Goal: Information Seeking & Learning: Learn about a topic

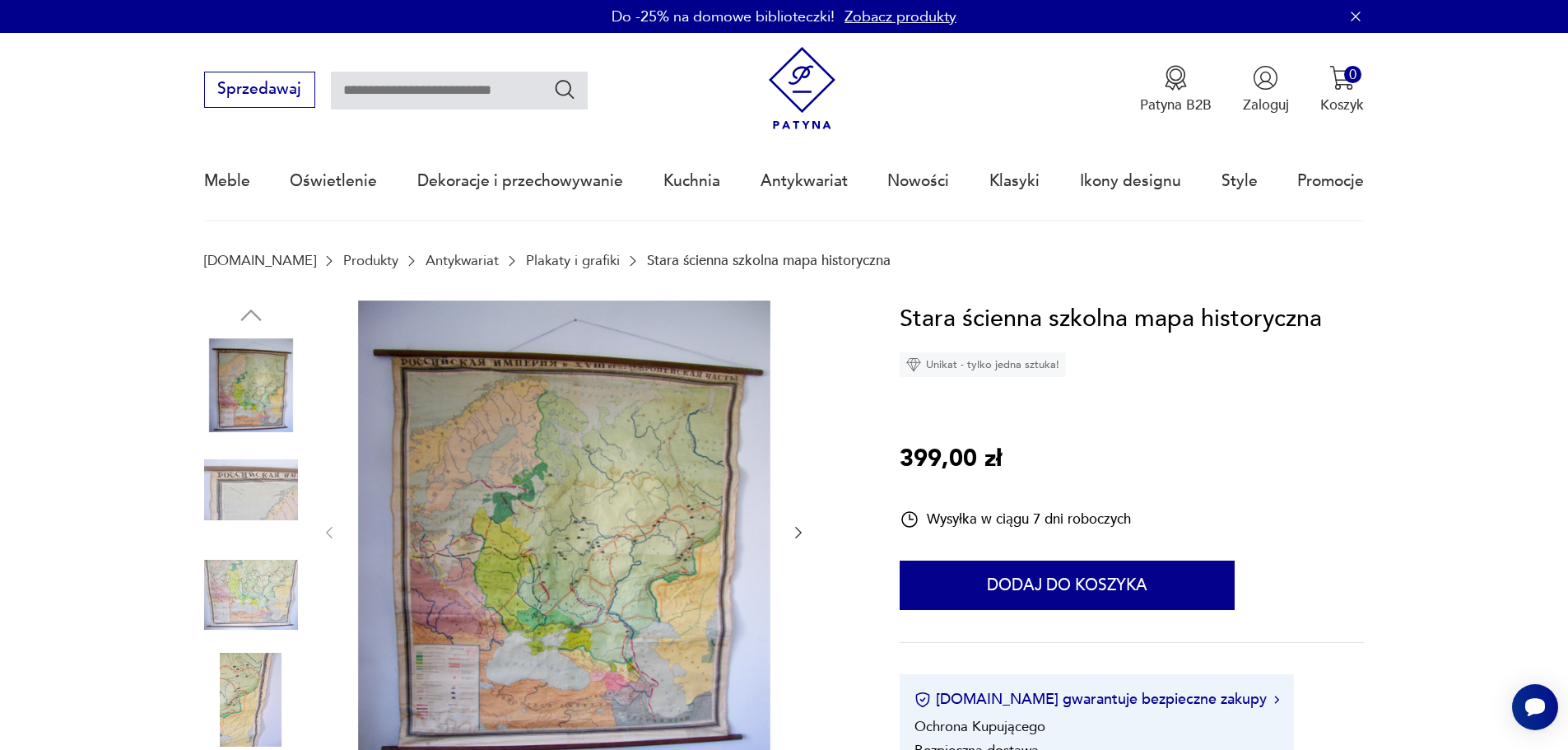
click at [526, 266] on link "Plakaty i grafiki" at bounding box center [573, 261] width 93 height 16
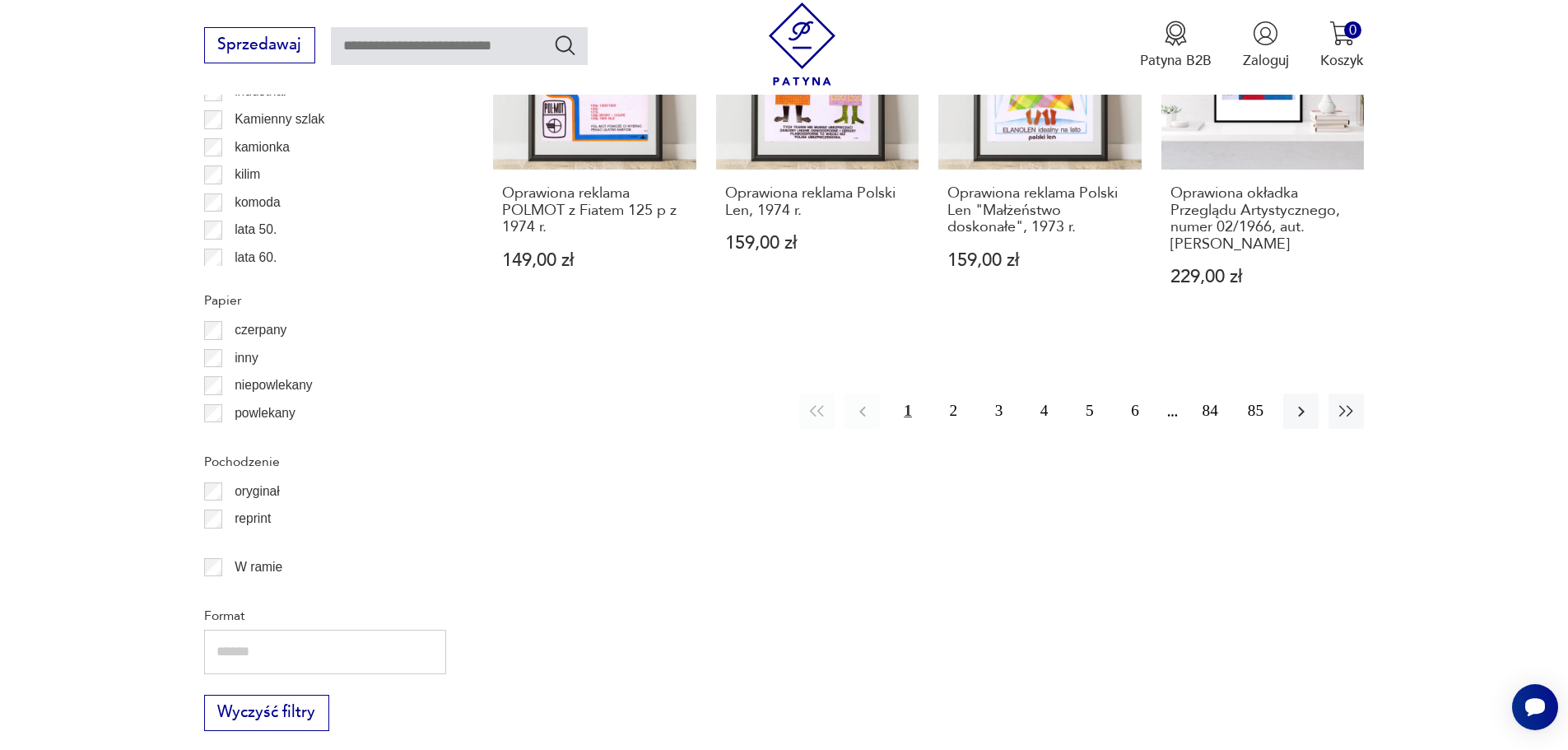
scroll to position [2112, 0]
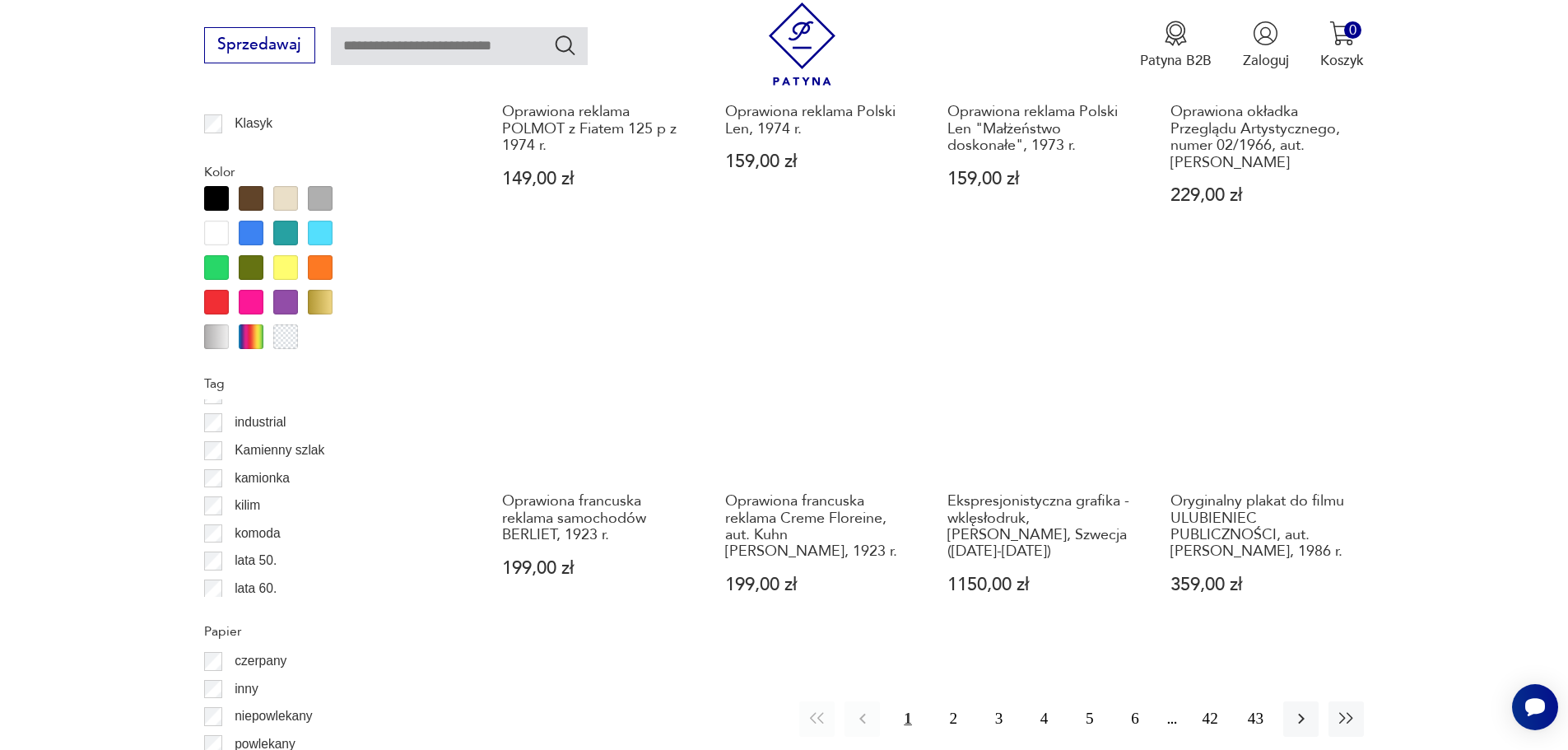
scroll to position [1806, 0]
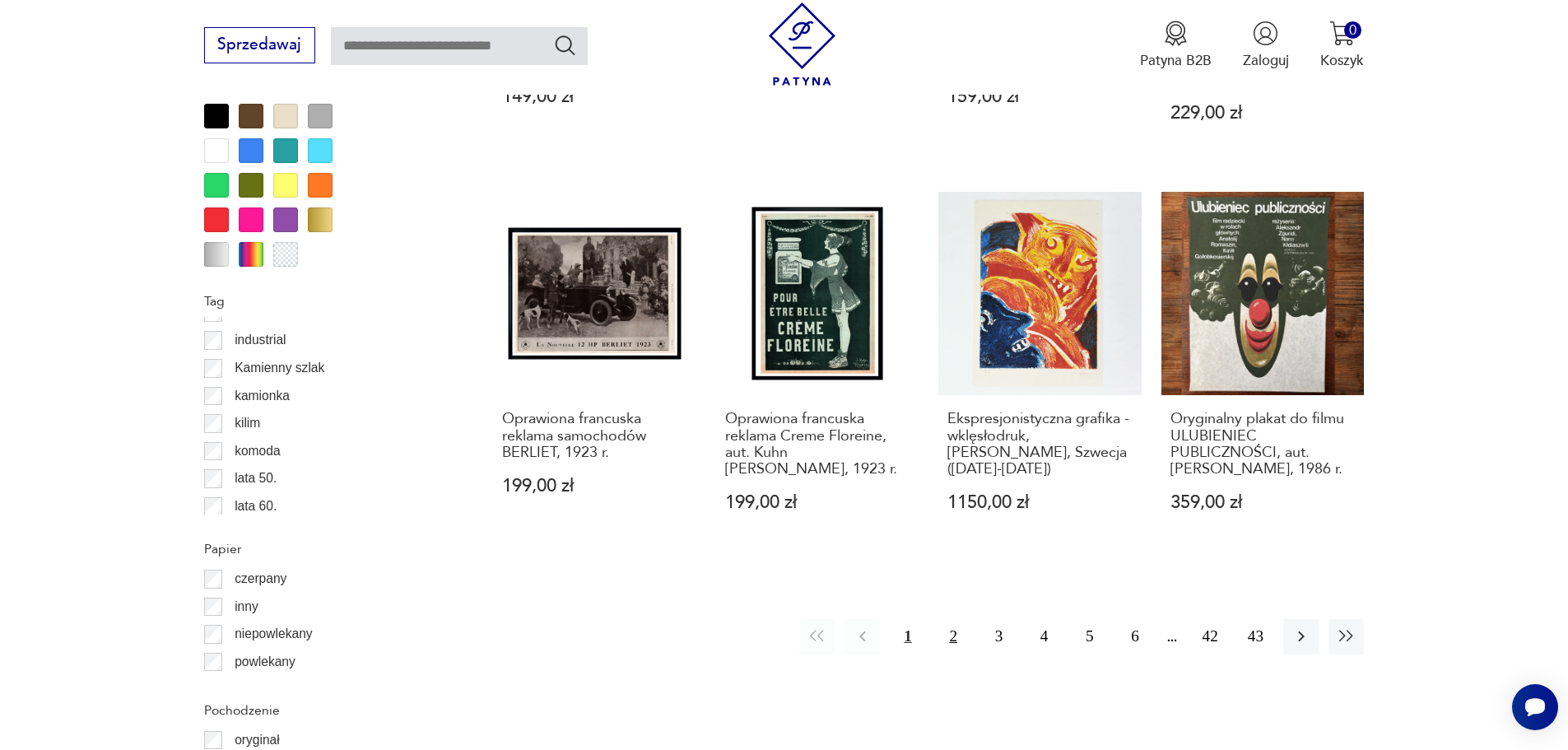
click at [967, 632] on button "2" at bounding box center [954, 638] width 36 height 36
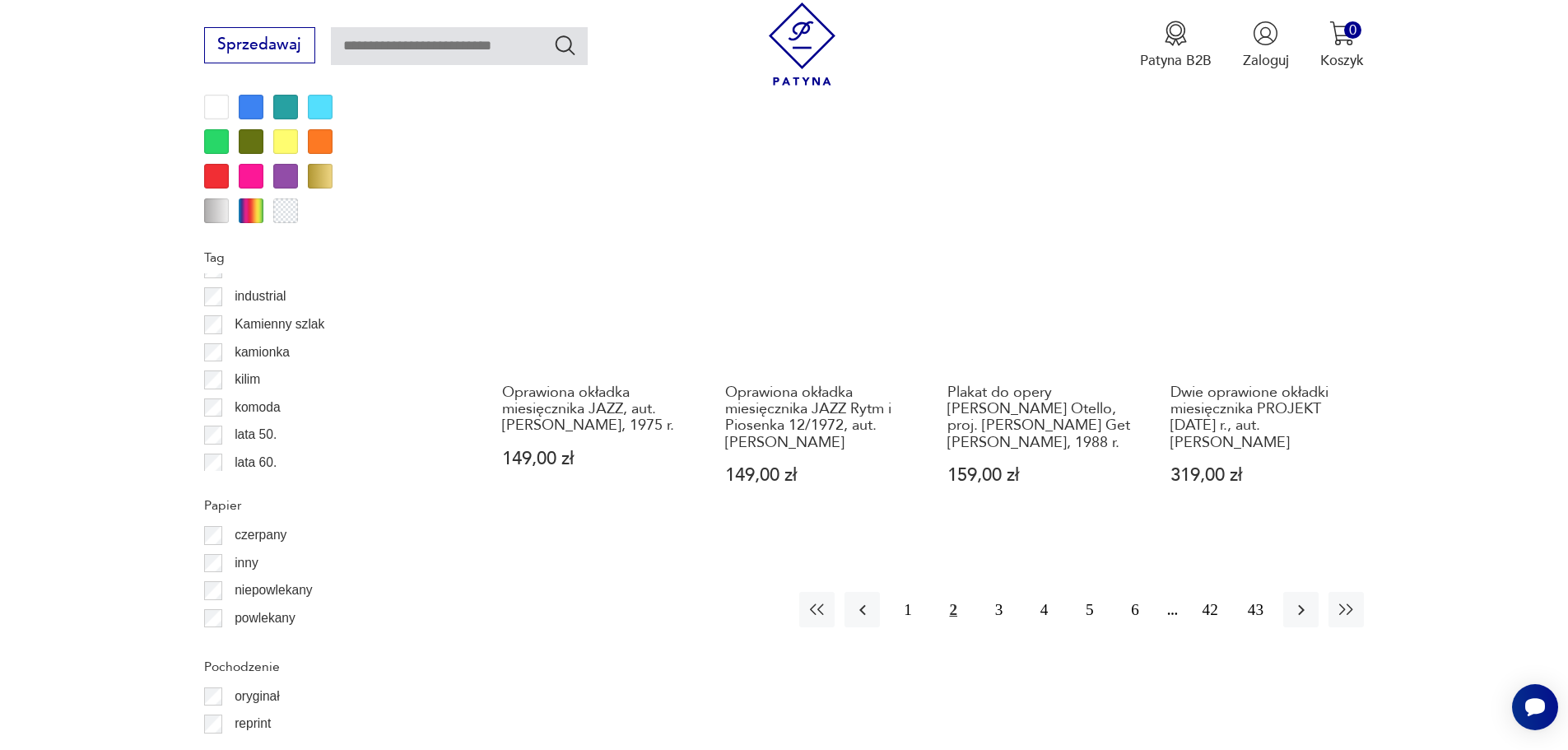
scroll to position [1889, 0]
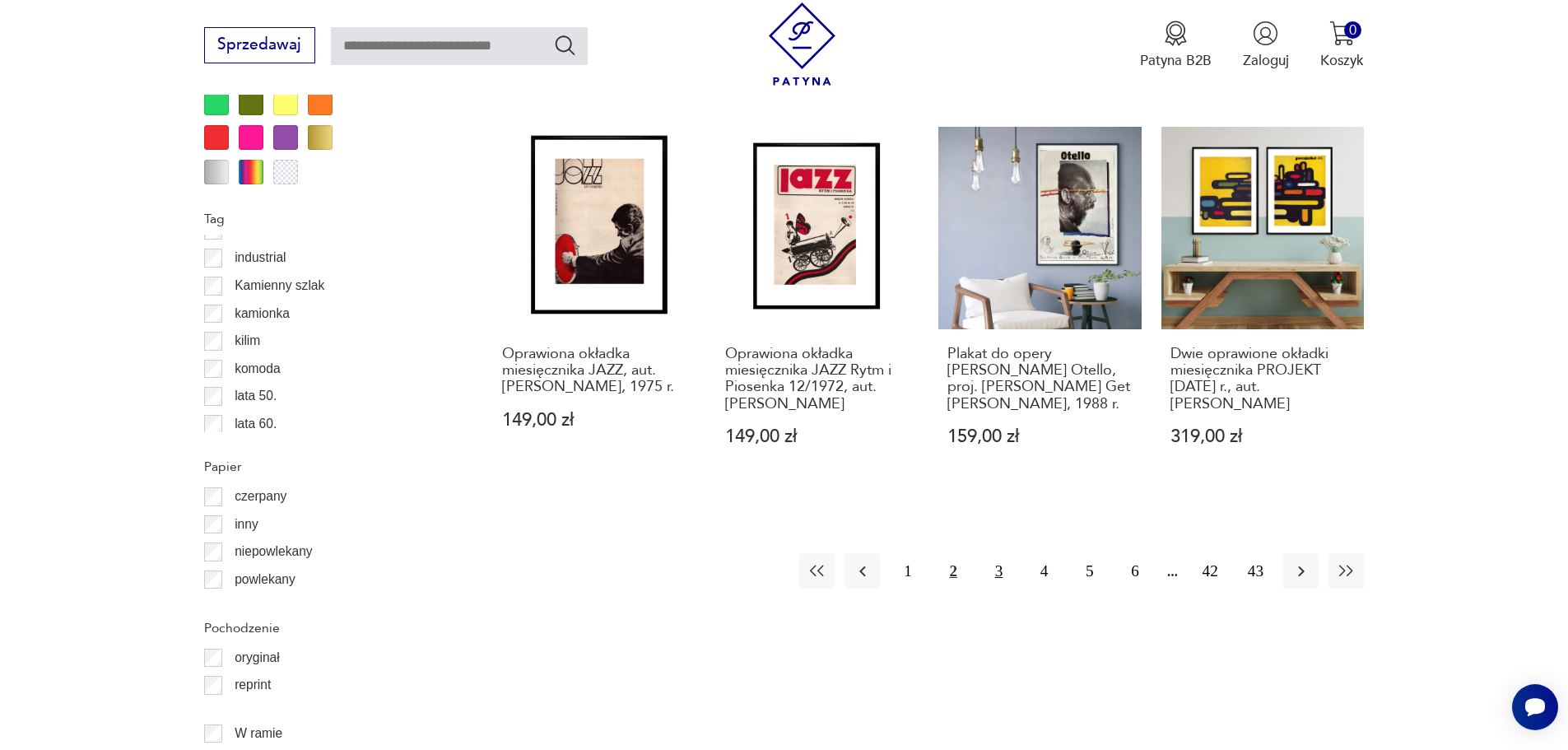
click at [1000, 585] on button "3" at bounding box center [999, 571] width 36 height 36
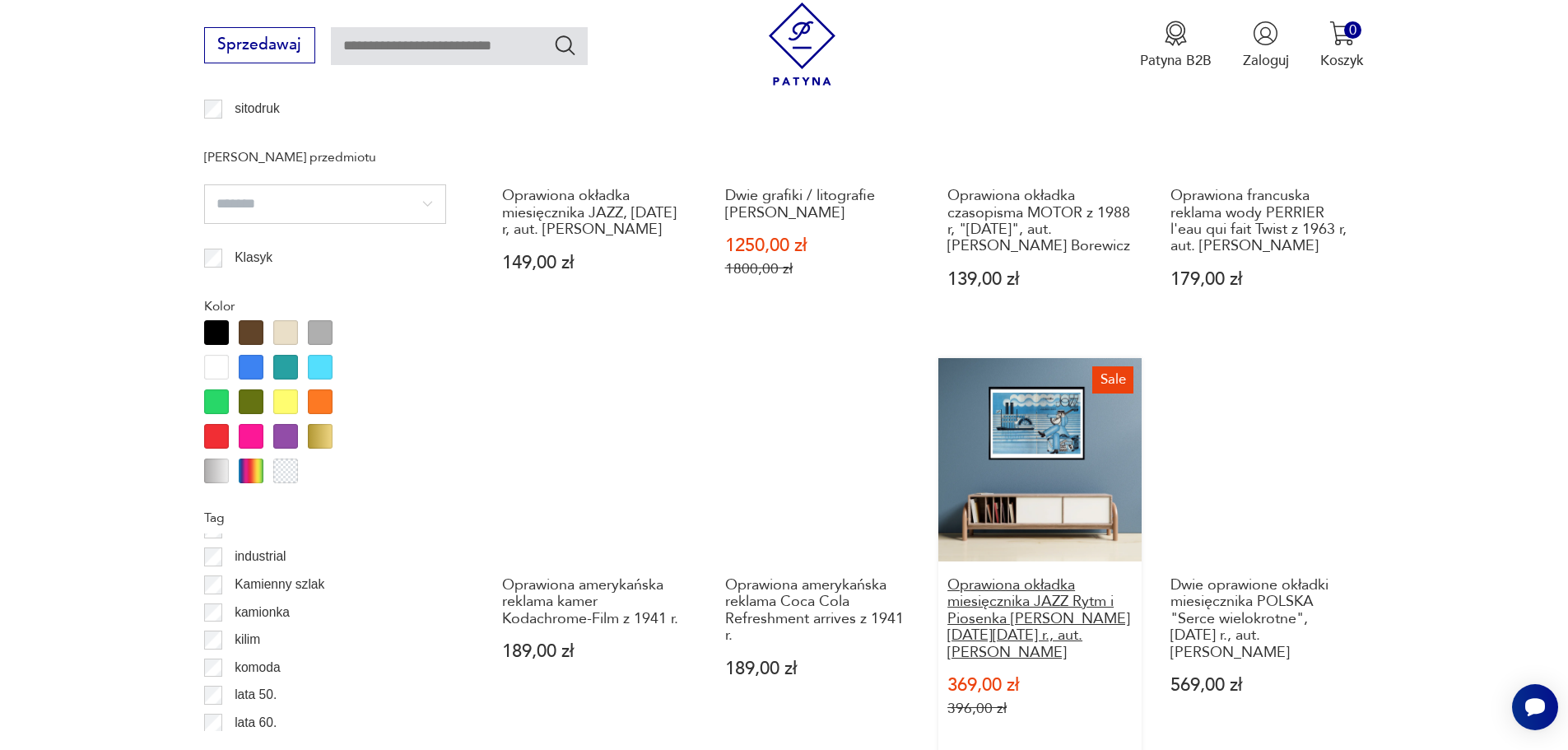
scroll to position [1806, 0]
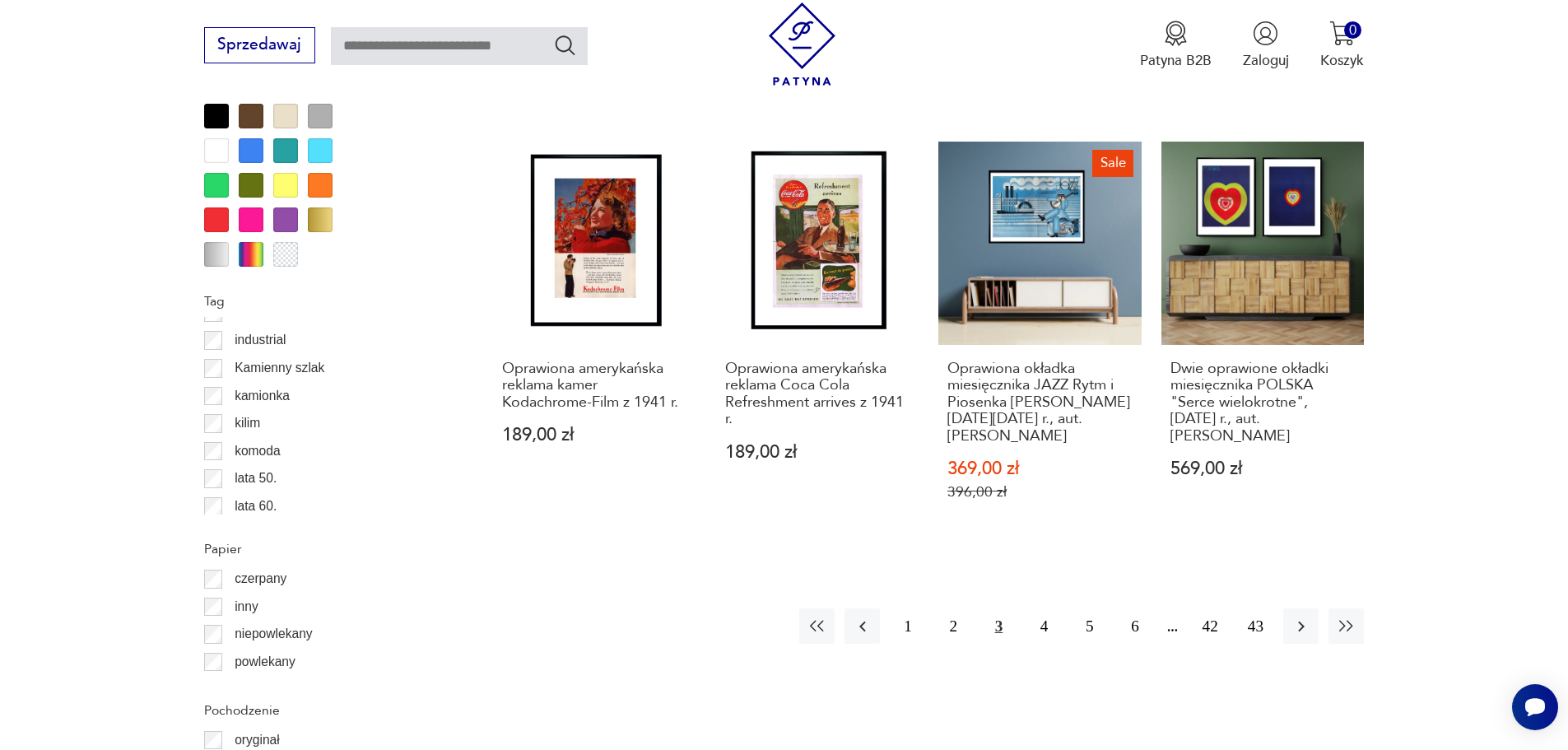
drag, startPoint x: 1054, startPoint y: 624, endPoint x: 882, endPoint y: 566, distance: 181.5
click at [1050, 624] on button "4" at bounding box center [1044, 627] width 36 height 36
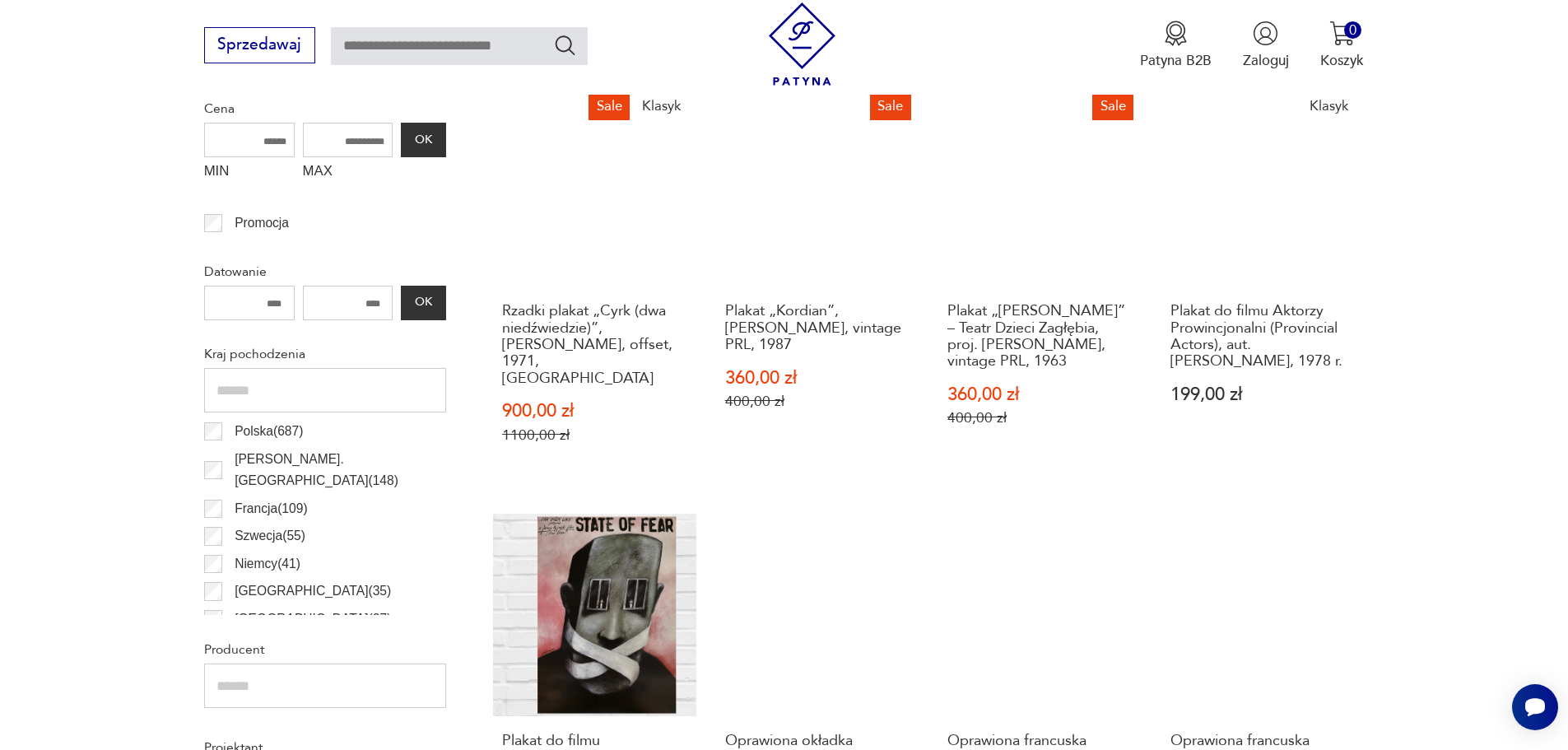
scroll to position [736, 0]
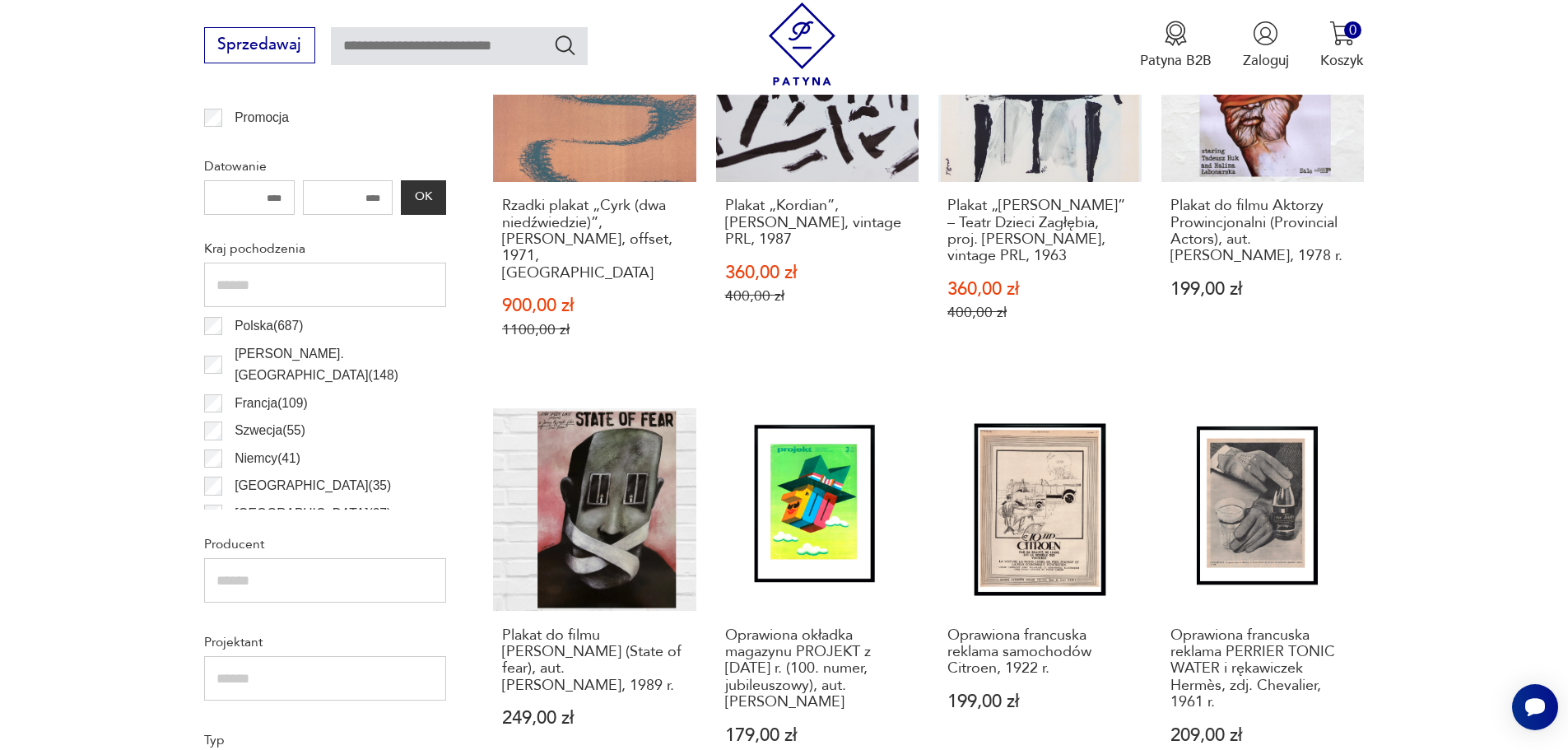
click at [411, 48] on input "text" at bounding box center [459, 46] width 257 height 38
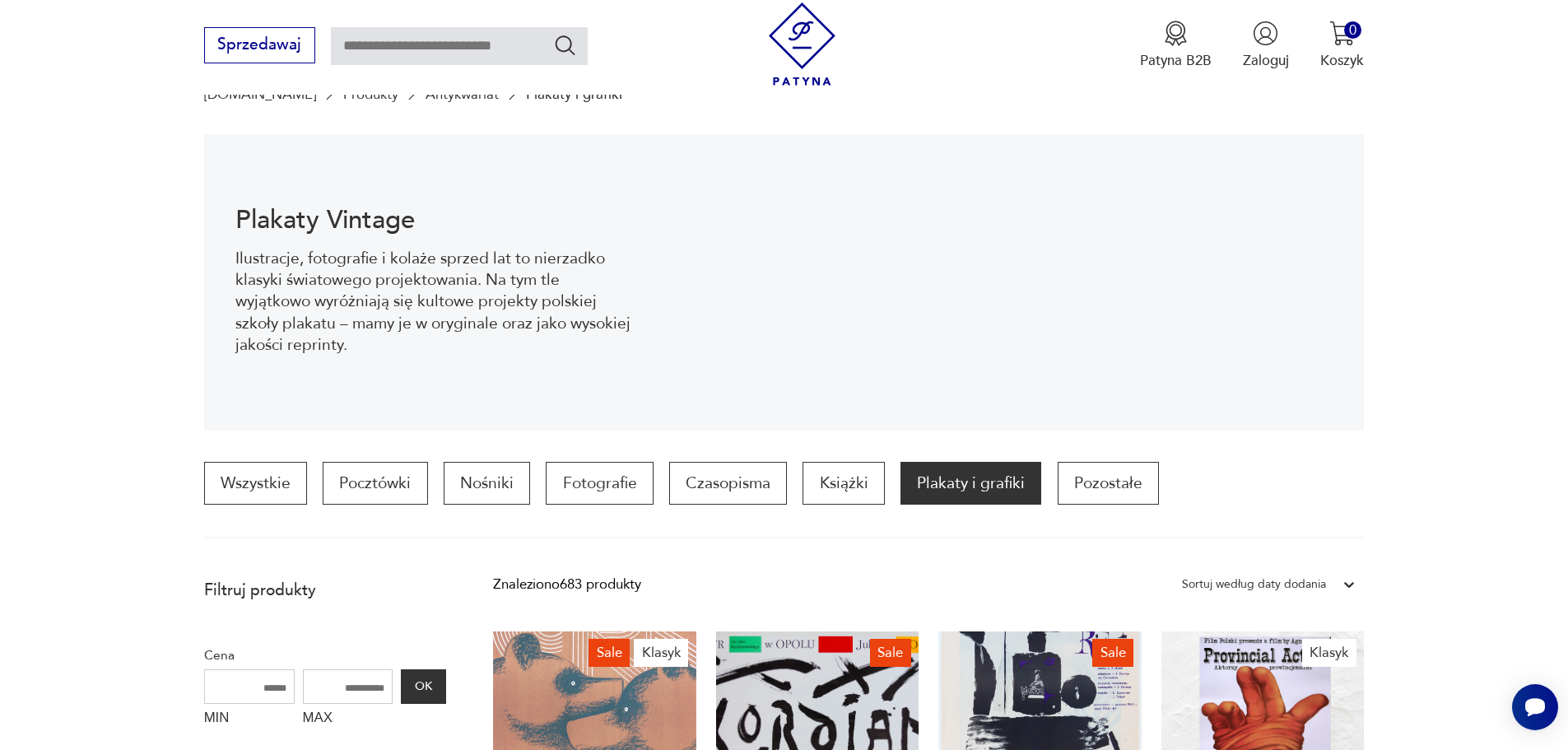
scroll to position [0, 0]
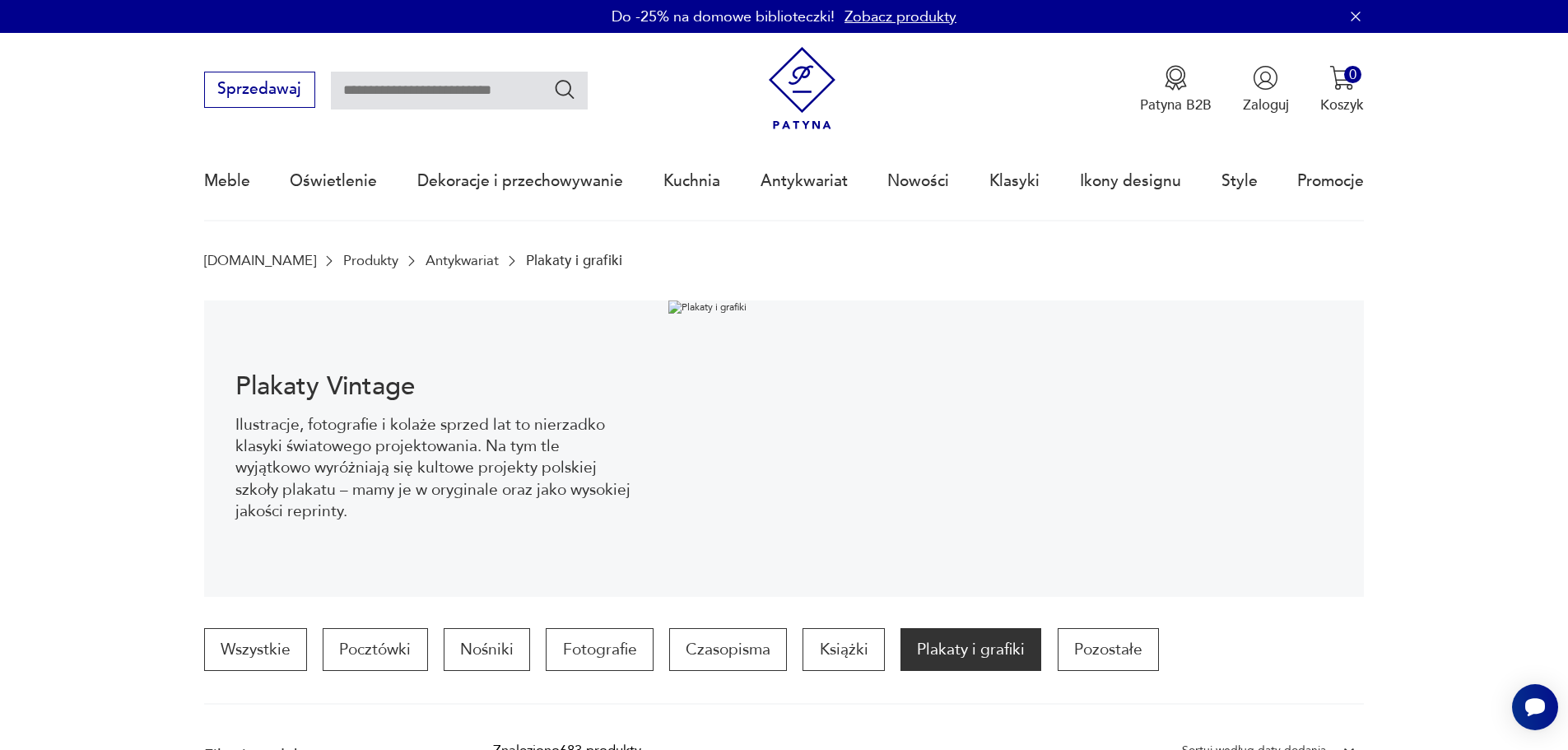
click at [514, 98] on input "text" at bounding box center [459, 91] width 257 height 38
type input "****"
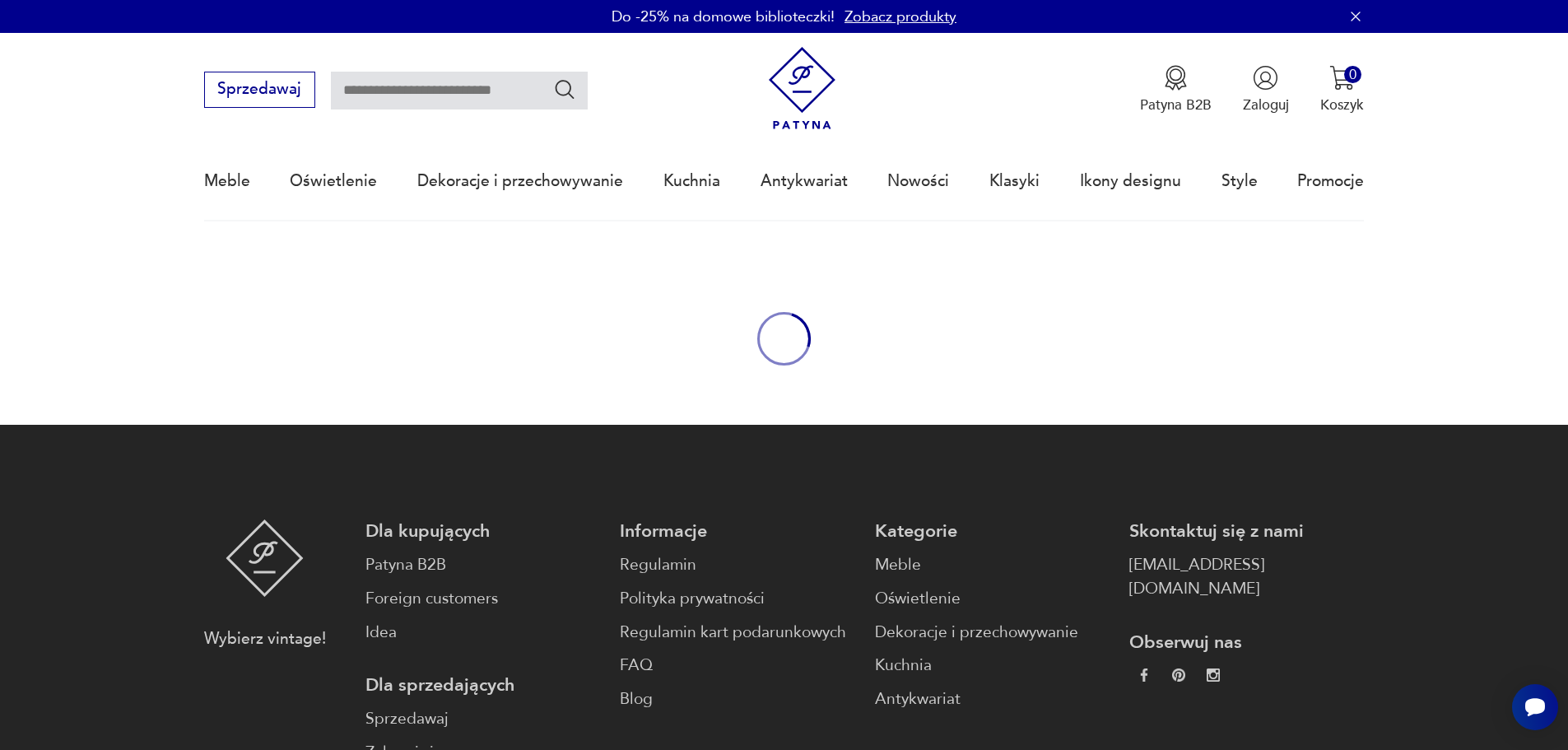
type input "****"
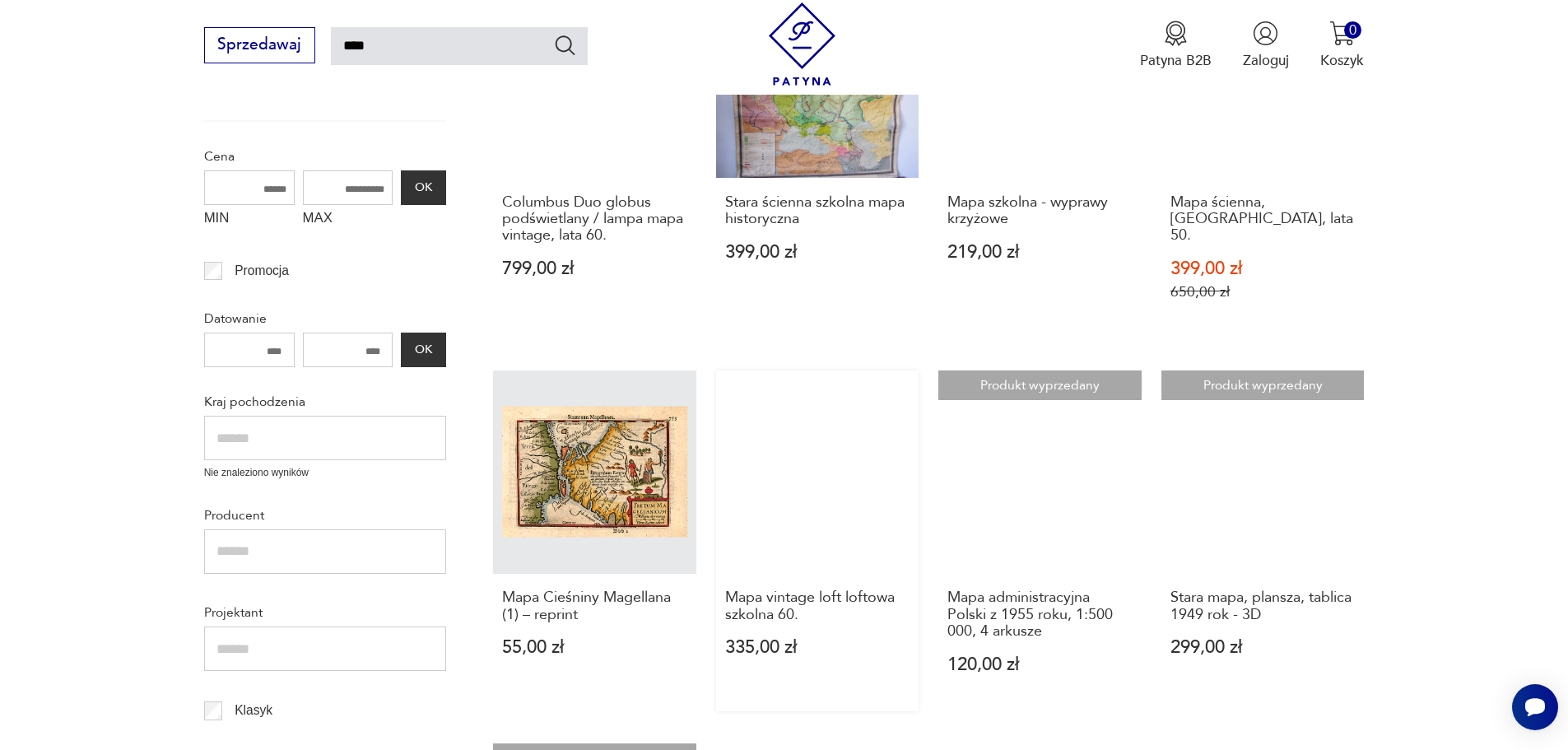
scroll to position [221, 0]
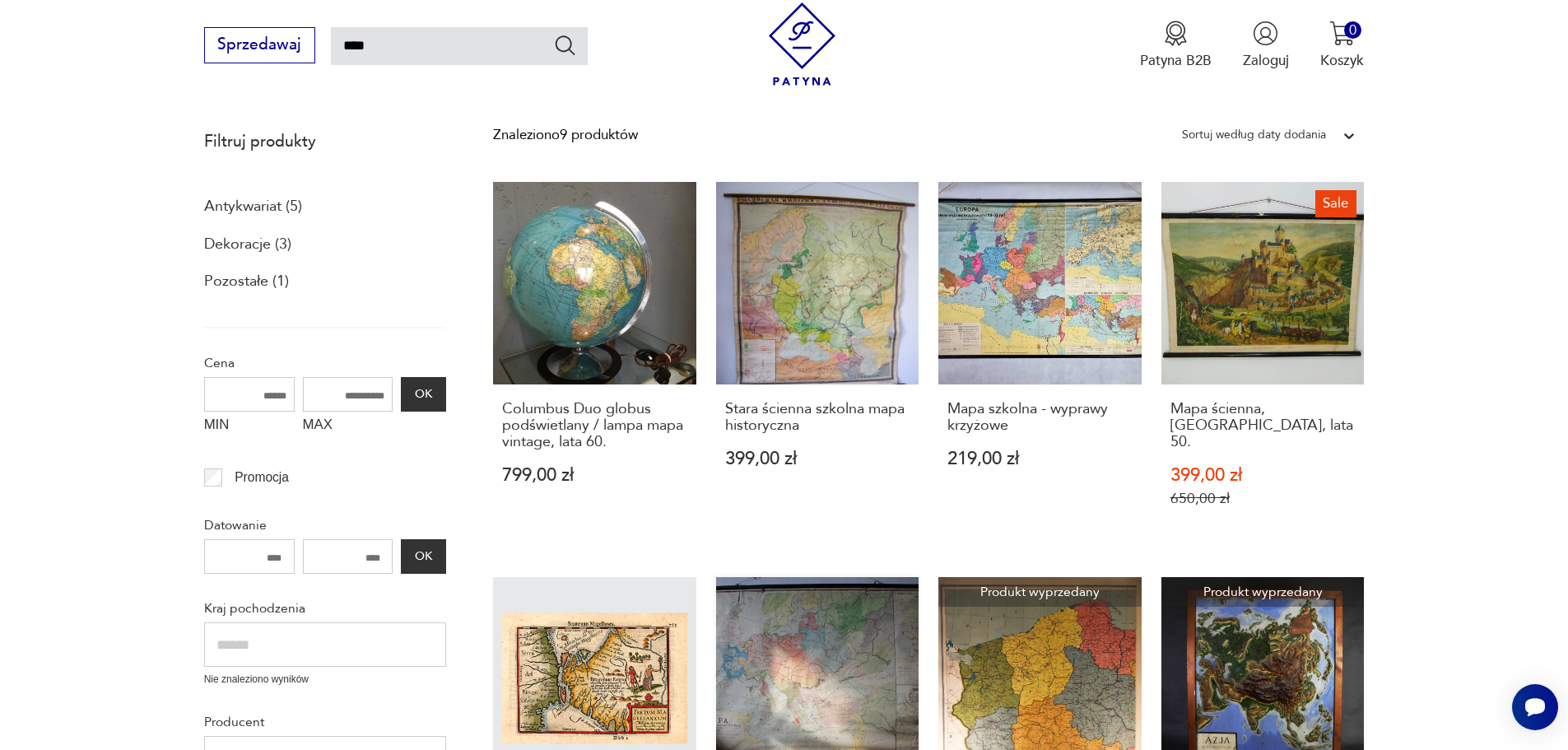
click at [830, 639] on link "Mapa vintage loft loftowa szkolna 60. 335,00 zł" at bounding box center [817, 747] width 203 height 341
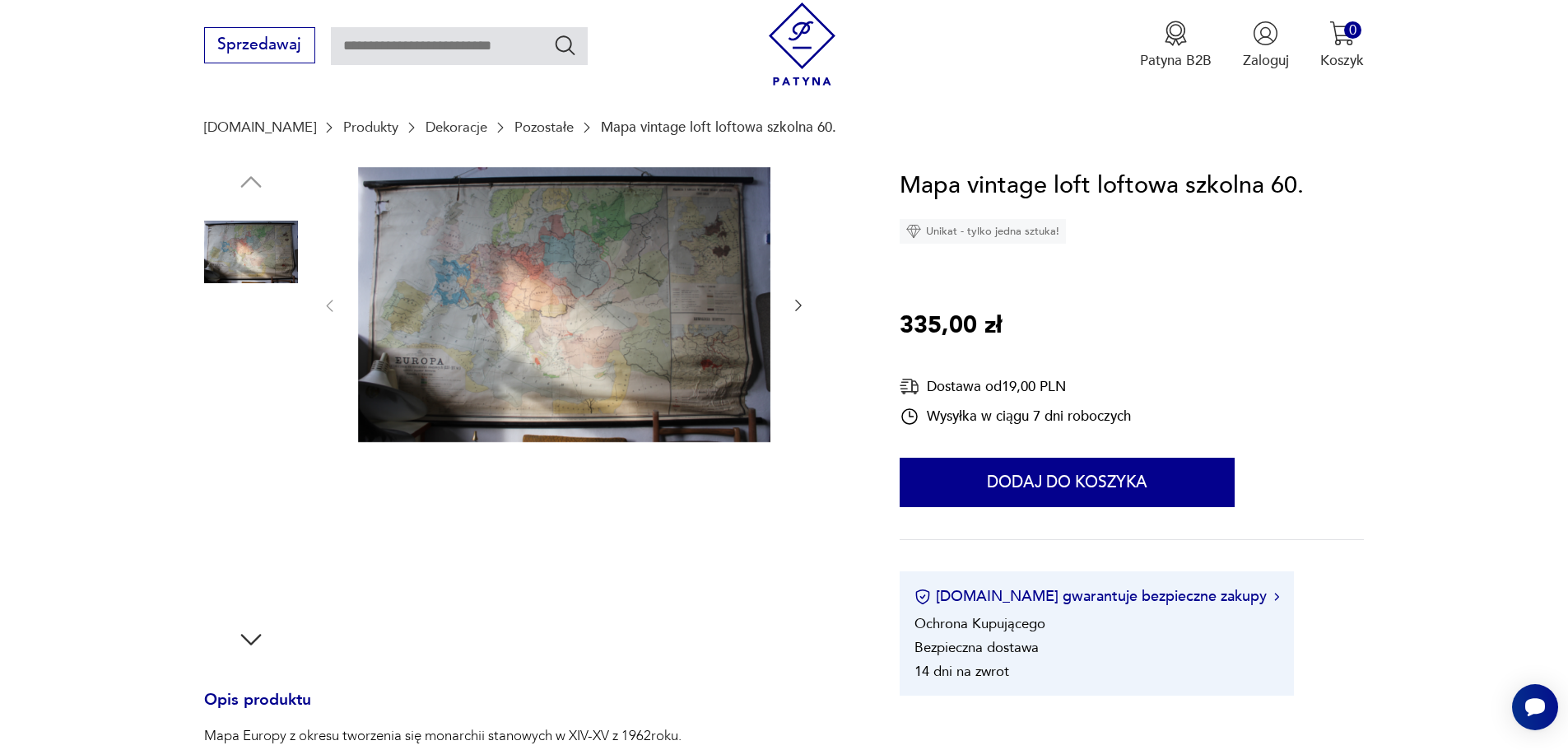
scroll to position [165, 0]
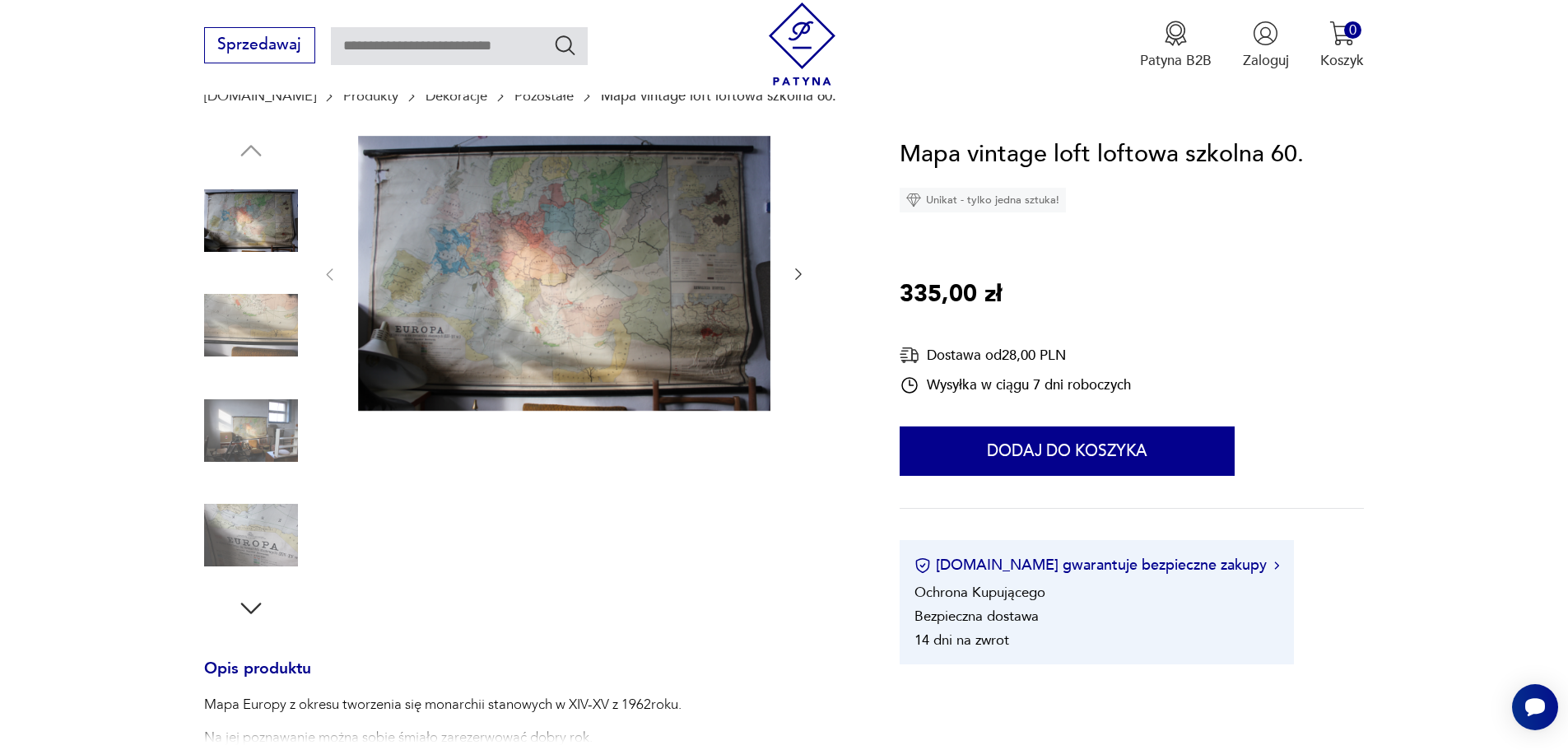
click at [287, 449] on img at bounding box center [251, 431] width 93 height 94
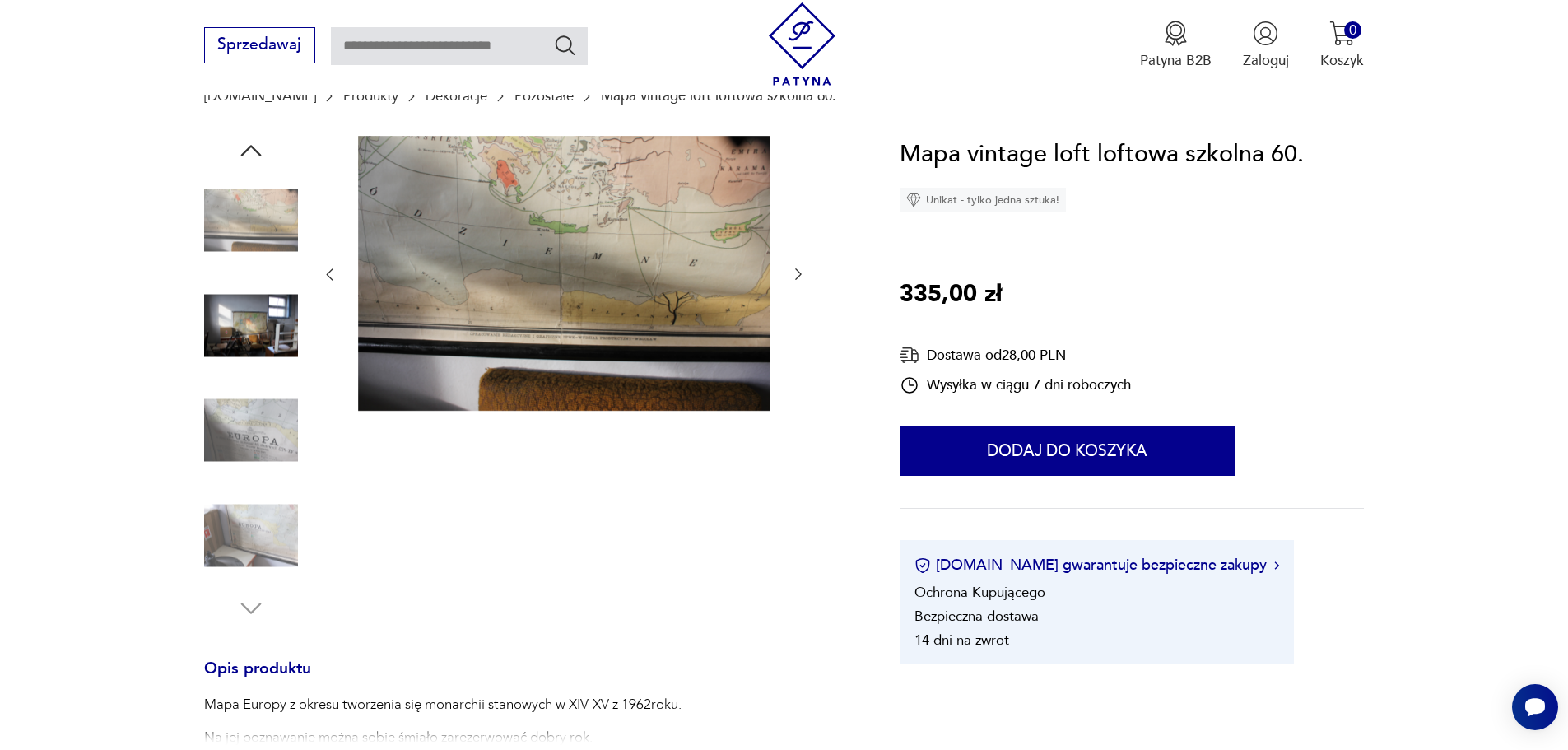
click at [283, 507] on img at bounding box center [251, 535] width 93 height 94
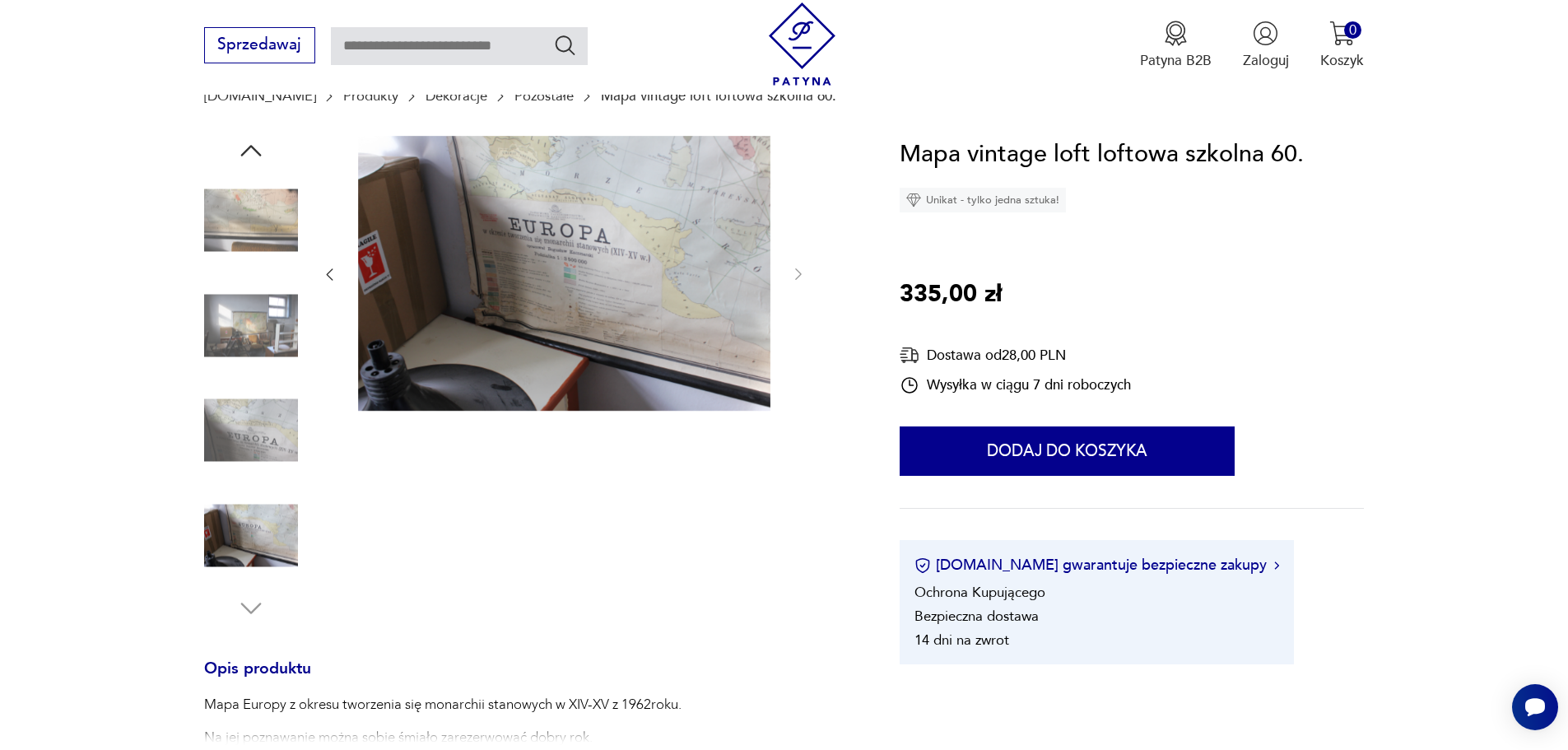
click at [266, 310] on img at bounding box center [251, 325] width 93 height 94
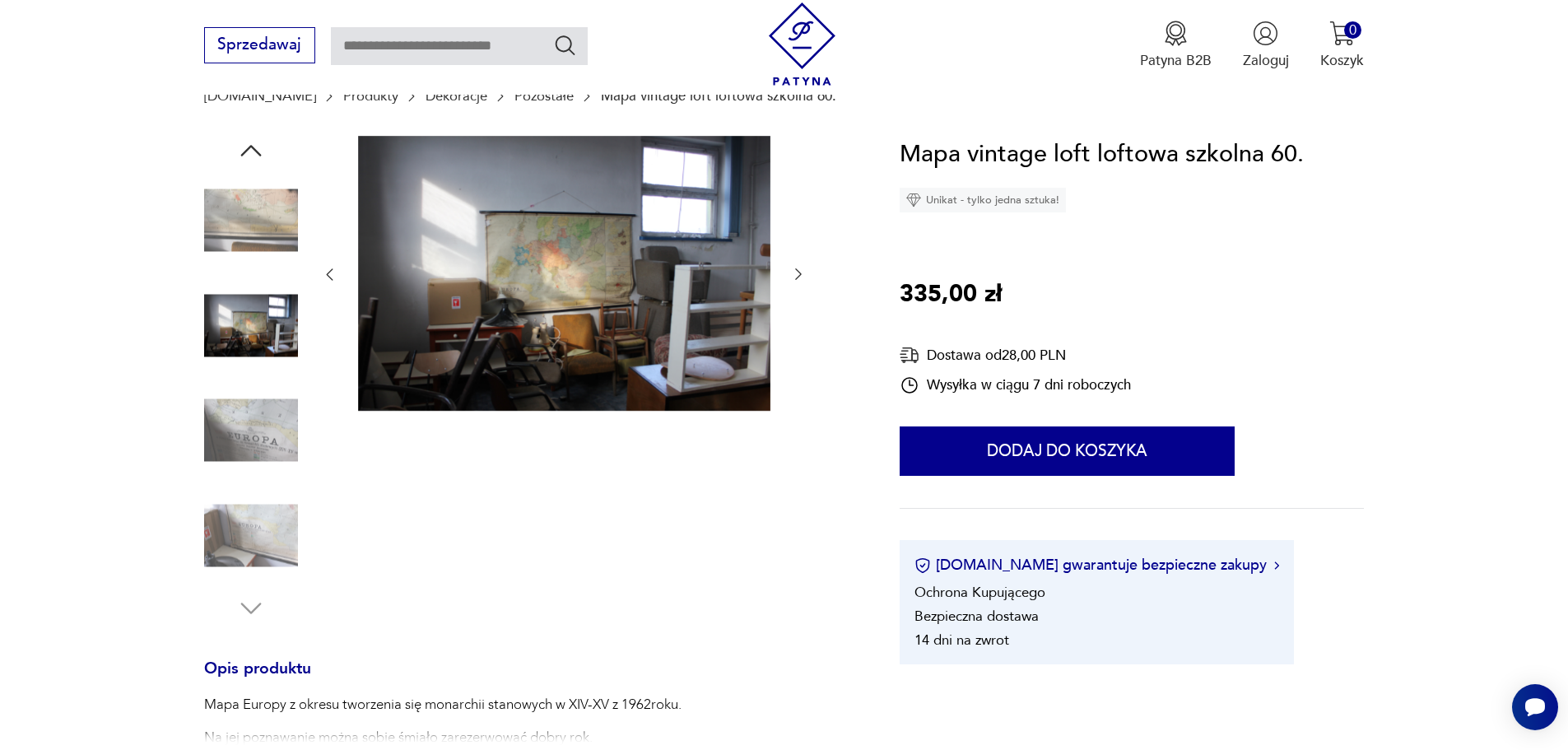
click at [215, 174] on img at bounding box center [251, 221] width 93 height 94
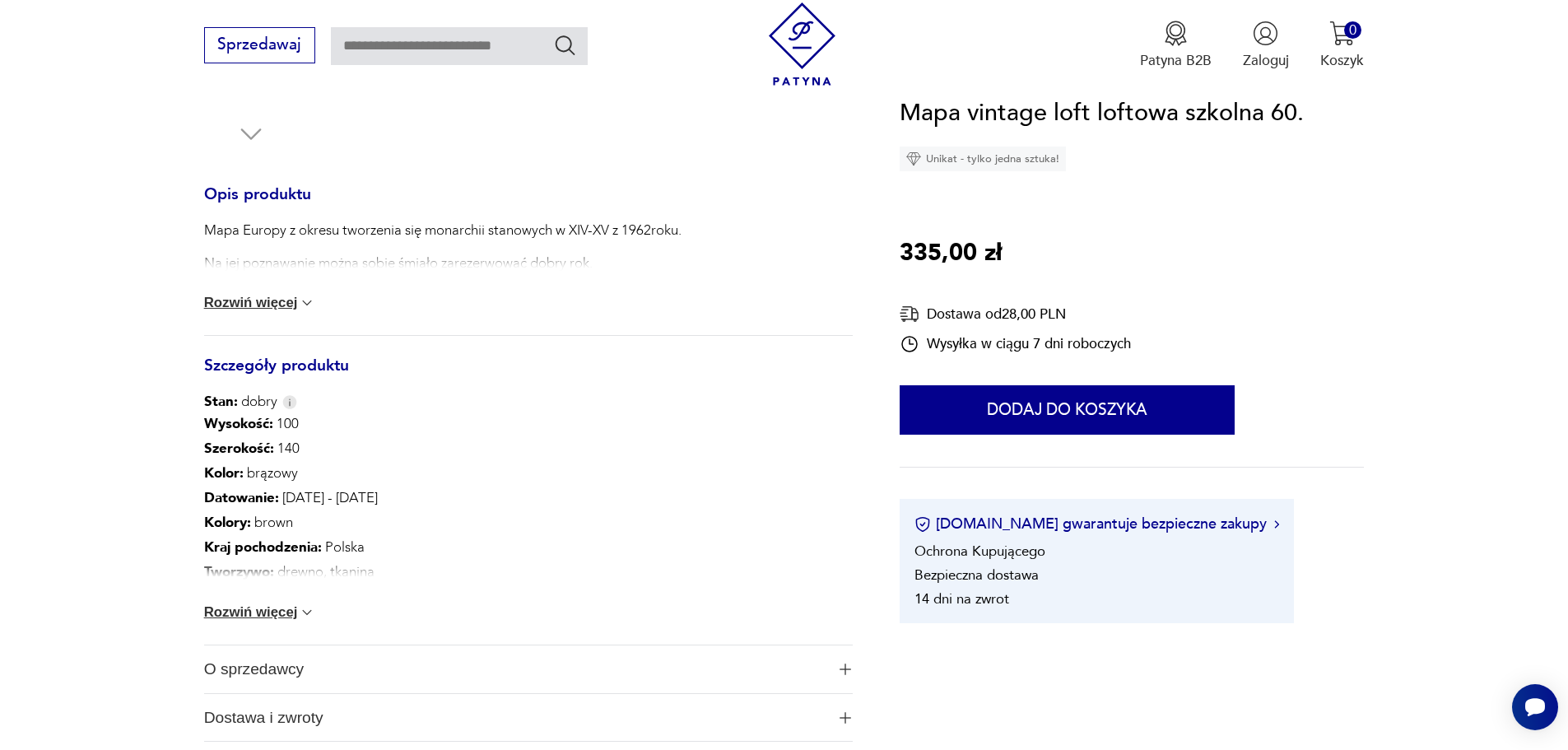
scroll to position [658, 0]
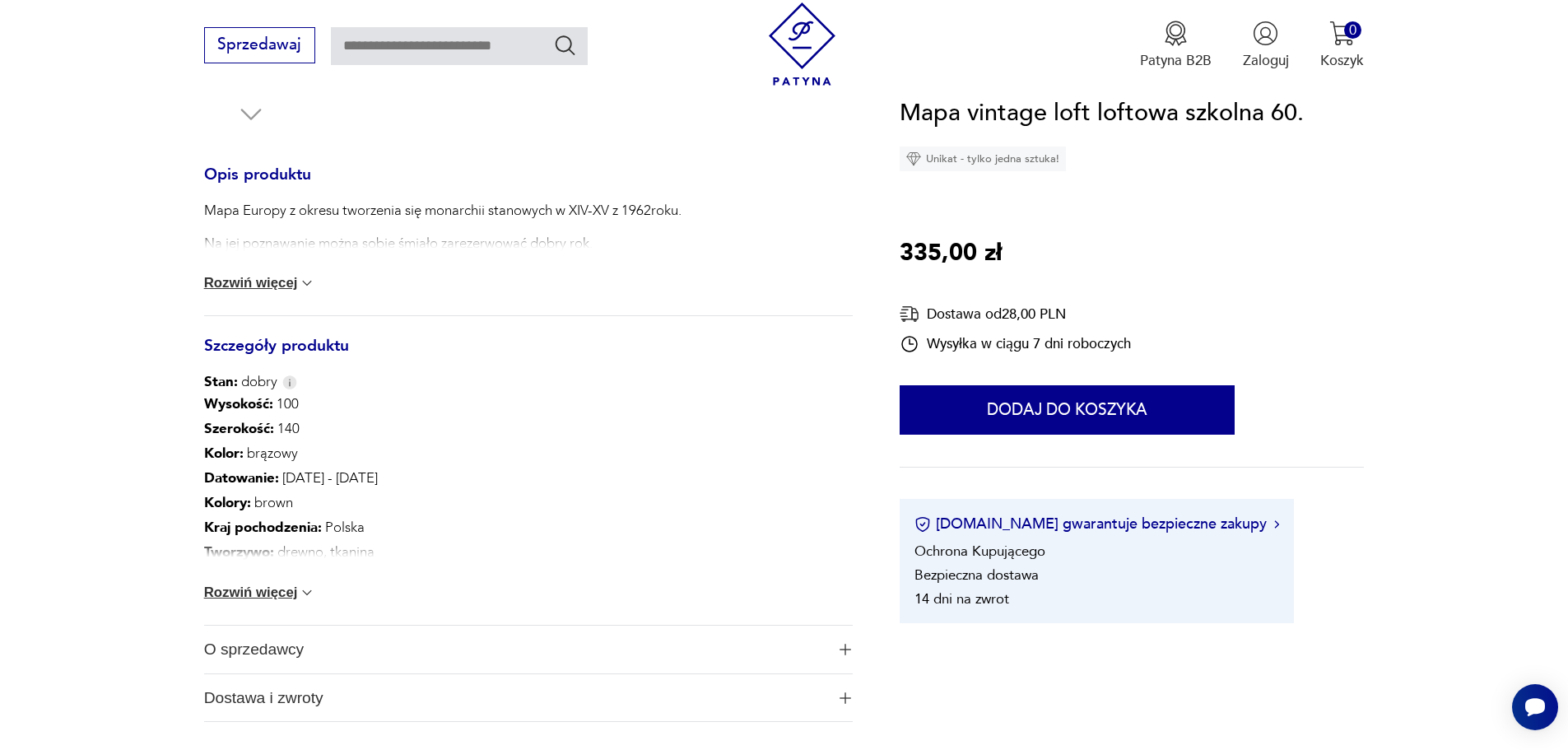
click at [266, 285] on button "Rozwiń więcej" at bounding box center [260, 282] width 112 height 17
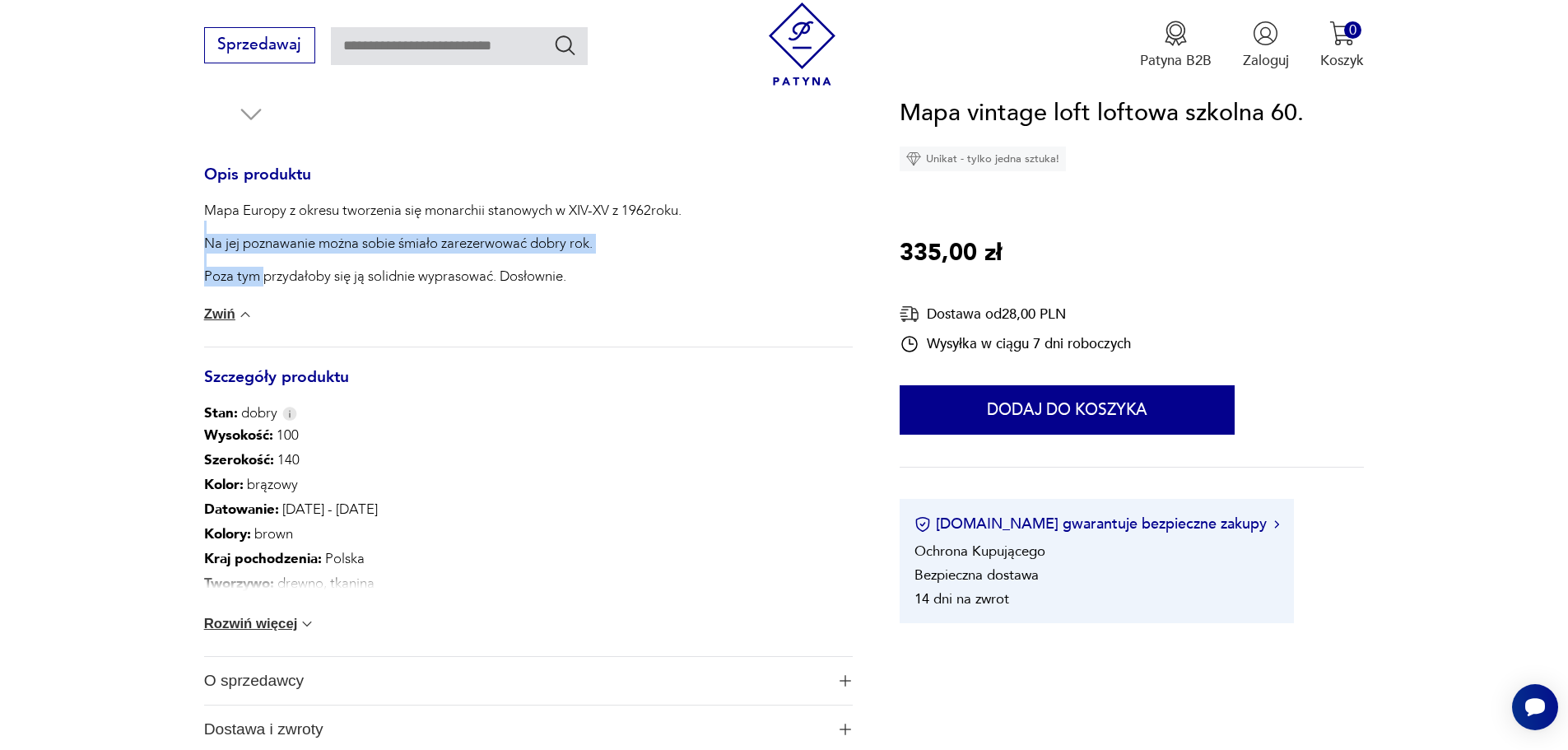
drag, startPoint x: 266, startPoint y: 285, endPoint x: 264, endPoint y: 233, distance: 52.0
click at [264, 233] on div "Mapa Europy z okresu tworzenia się monarchii stanowych w XIV-XV z 1962roku. Na …" at bounding box center [442, 244] width 477 height 86
drag, startPoint x: 264, startPoint y: 233, endPoint x: 303, endPoint y: 284, distance: 64.2
click at [303, 284] on div "Mapa Europy z okresu tworzenia się monarchii stanowych w XIV-XV z 1962roku. Na …" at bounding box center [442, 244] width 477 height 86
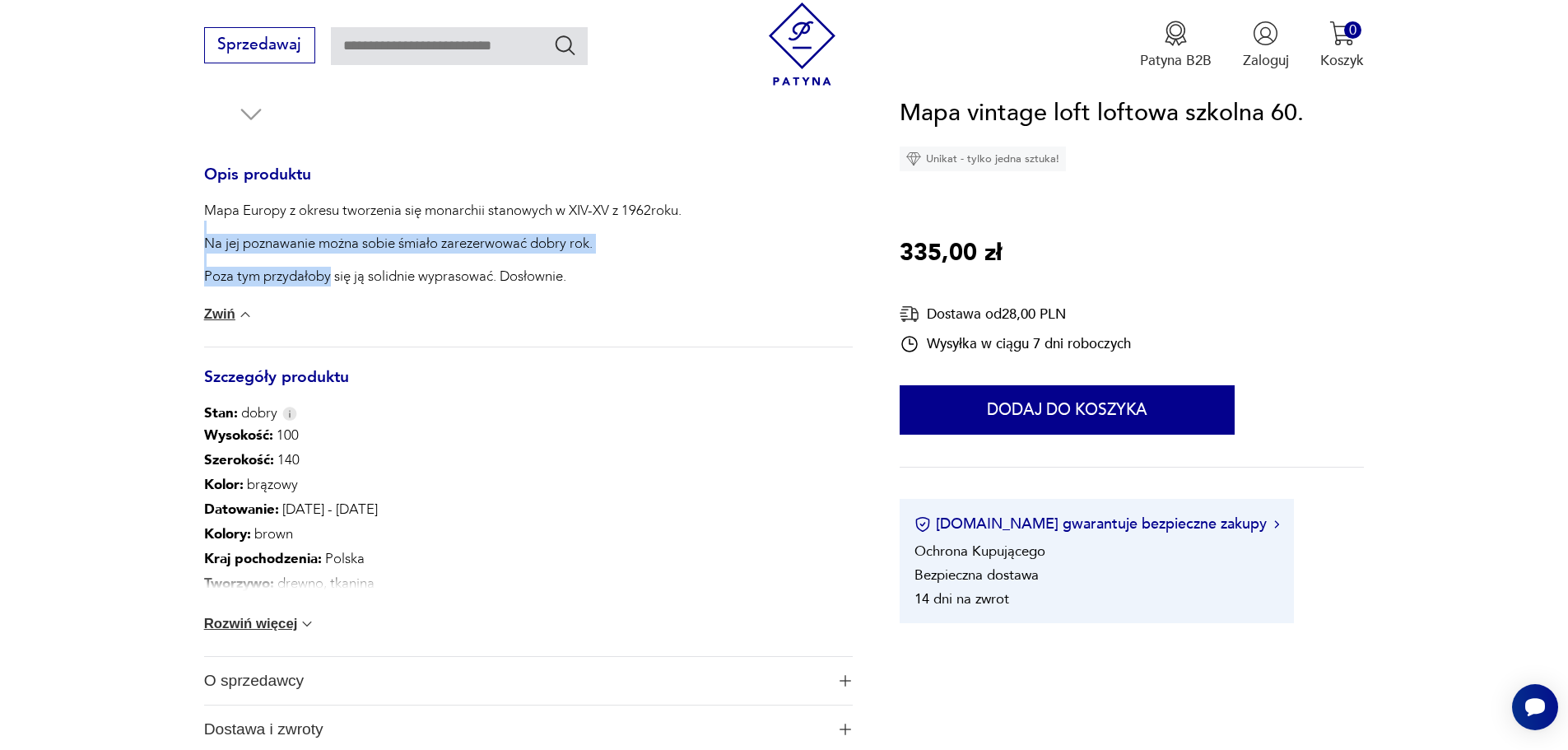
click at [303, 284] on p "Poza tym przydałoby się ją solidnie wyprasować. Dosłownie." at bounding box center [442, 277] width 477 height 20
drag, startPoint x: 668, startPoint y: 291, endPoint x: 588, endPoint y: 212, distance: 112.4
click at [588, 212] on div "Mapa Europy z okresu tworzenia się monarchii stanowych w XIV-XV z 1962roku. Na …" at bounding box center [528, 274] width 648 height 146
click at [588, 212] on p "Mapa Europy z okresu tworzenia się monarchii stanowych w XIV-XV z 1962roku." at bounding box center [442, 211] width 477 height 20
drag, startPoint x: 588, startPoint y: 212, endPoint x: 616, endPoint y: 268, distance: 62.6
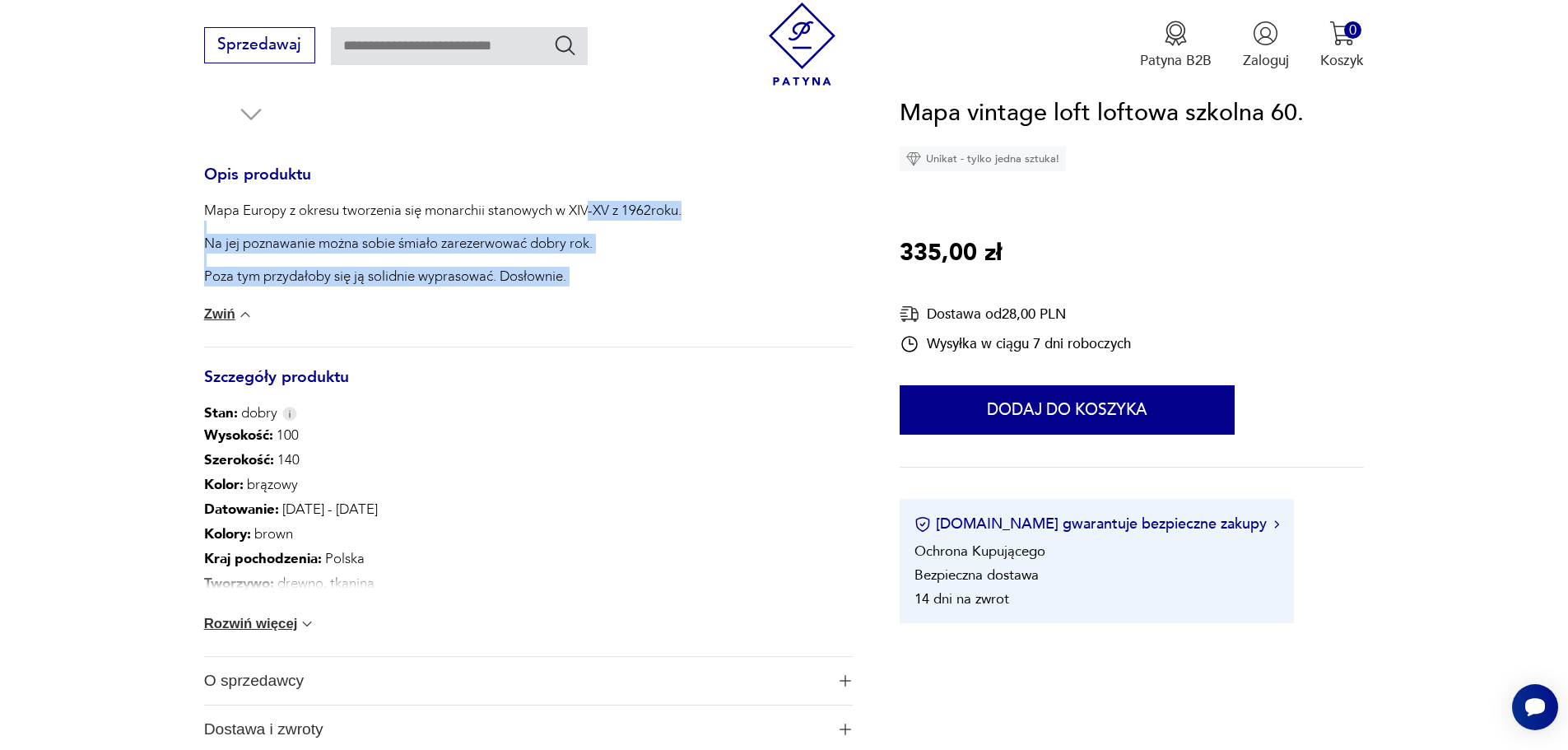
click at [616, 268] on div "Mapa Europy z okresu tworzenia się monarchii stanowych w XIV-XV z 1962roku. Na …" at bounding box center [442, 244] width 477 height 86
click at [616, 268] on p "Poza tym przydałoby się ją solidnie wyprasować. Dosłownie." at bounding box center [442, 277] width 477 height 20
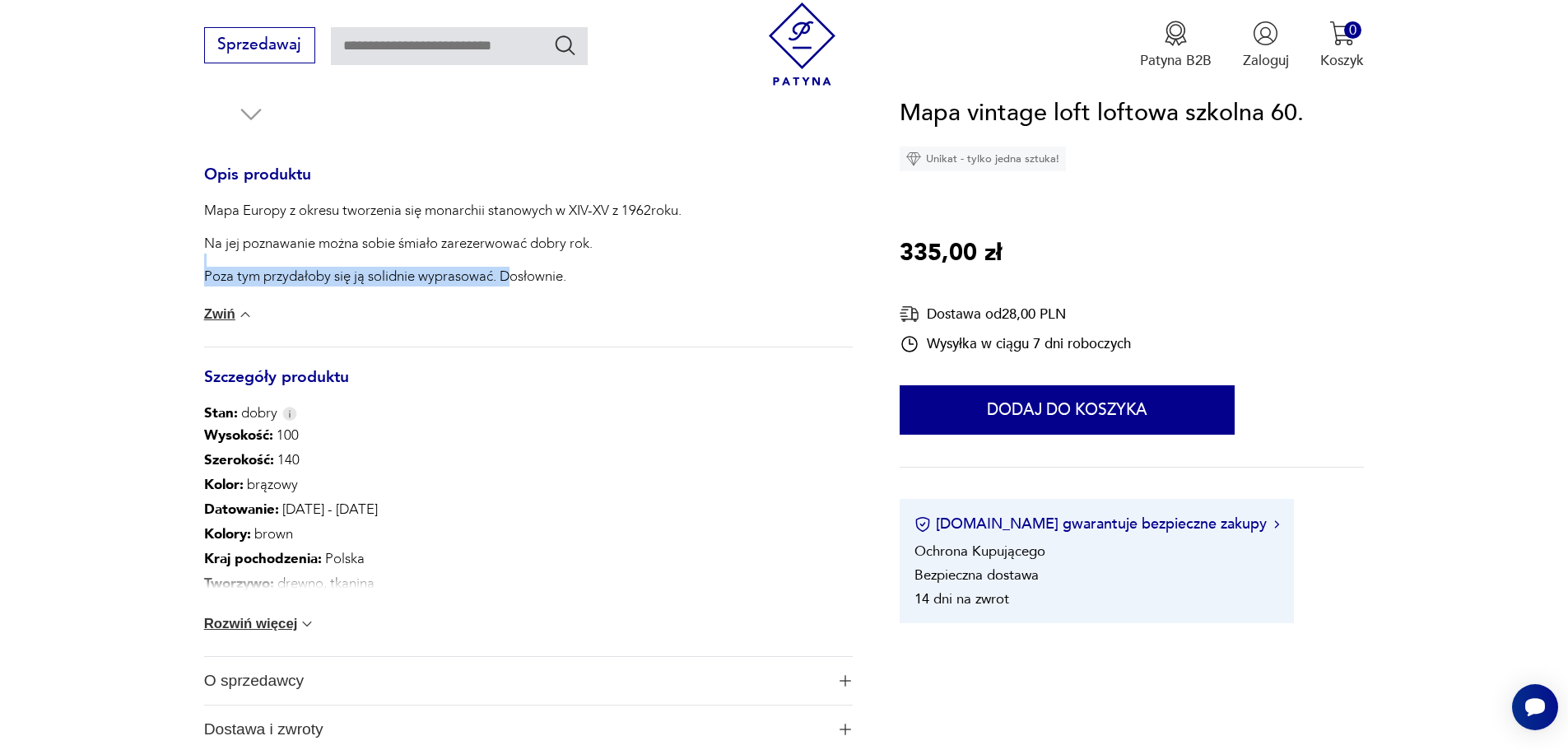
drag, startPoint x: 507, startPoint y: 277, endPoint x: 490, endPoint y: 263, distance: 22.0
click at [490, 263] on div "Mapa Europy z okresu tworzenia się monarchii stanowych w XIV-XV z 1962roku. Na …" at bounding box center [442, 244] width 477 height 86
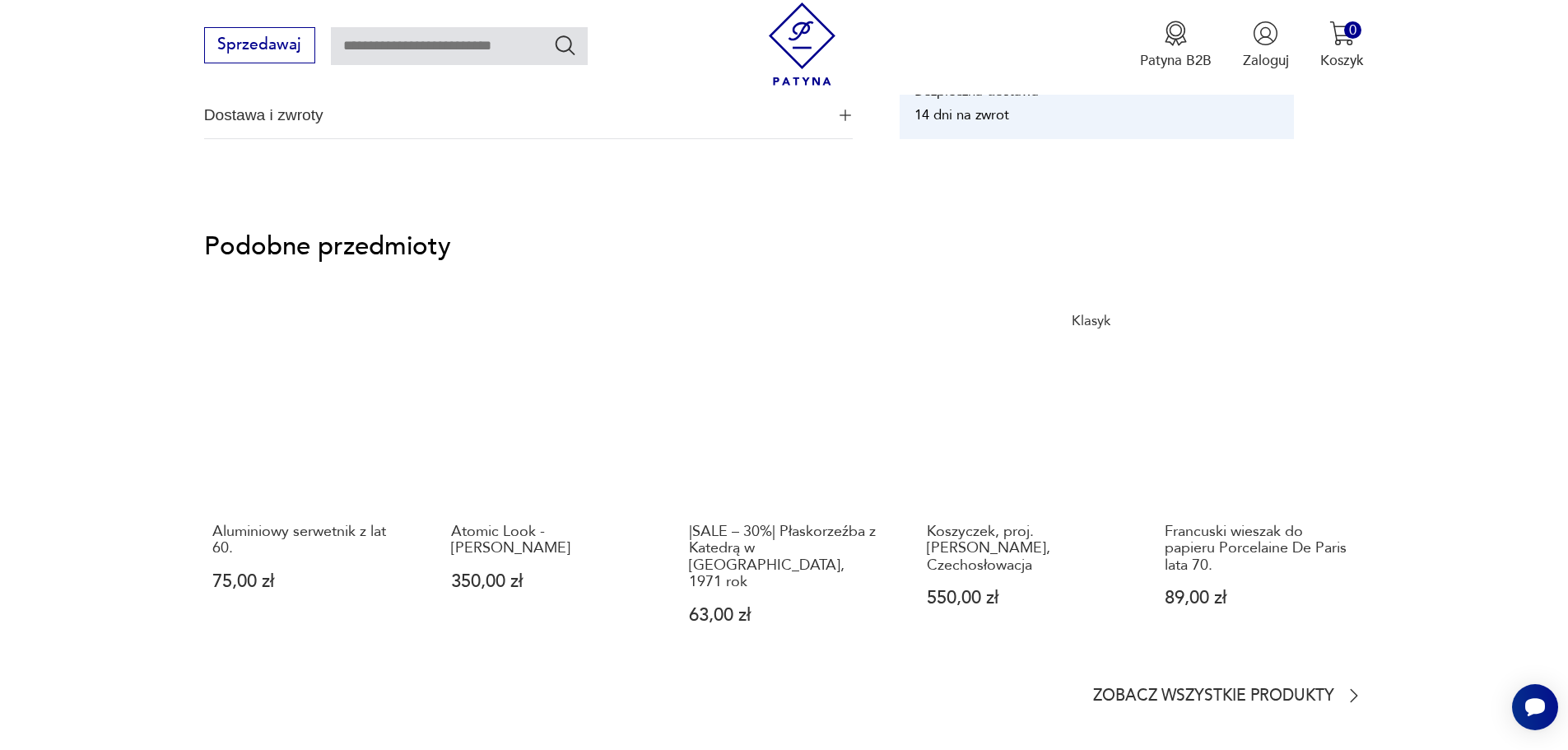
scroll to position [1318, 0]
